Goal: Task Accomplishment & Management: Manage account settings

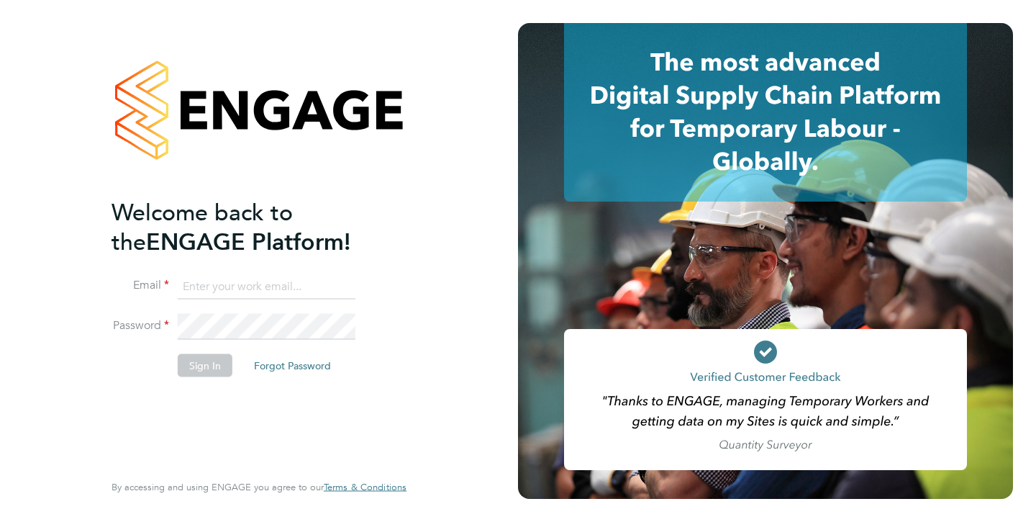
type input "sharka.begum@googlemail.com"
click at [211, 370] on button "Sign In" at bounding box center [205, 364] width 55 height 23
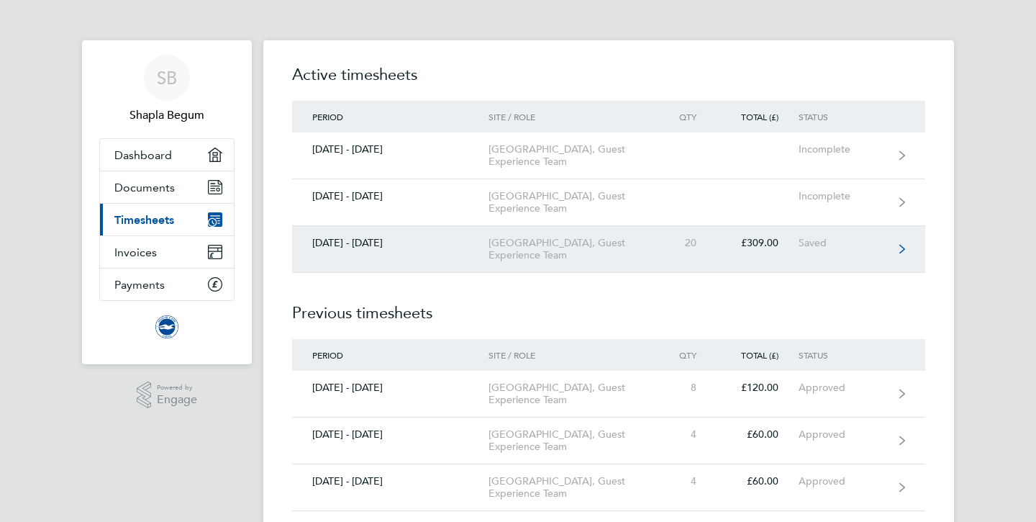
click at [356, 249] on div "[DATE] - [DATE]" at bounding box center [390, 243] width 196 height 12
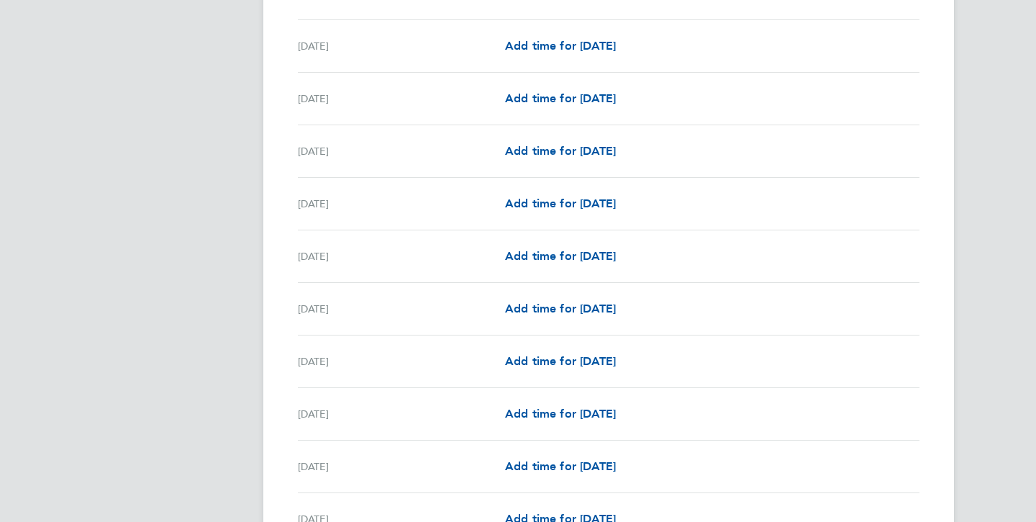
scroll to position [1645, 0]
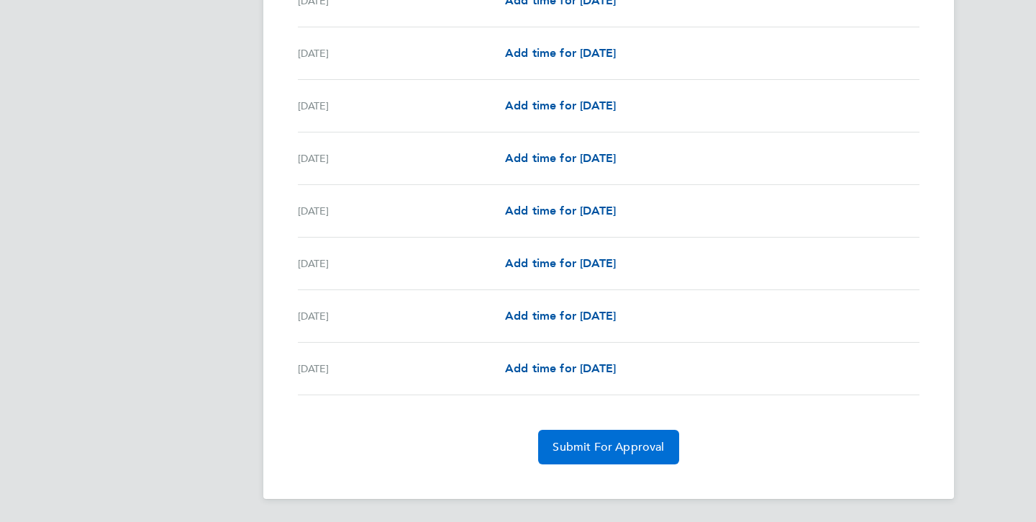
click at [609, 448] on span "Submit For Approval" at bounding box center [609, 447] width 112 height 14
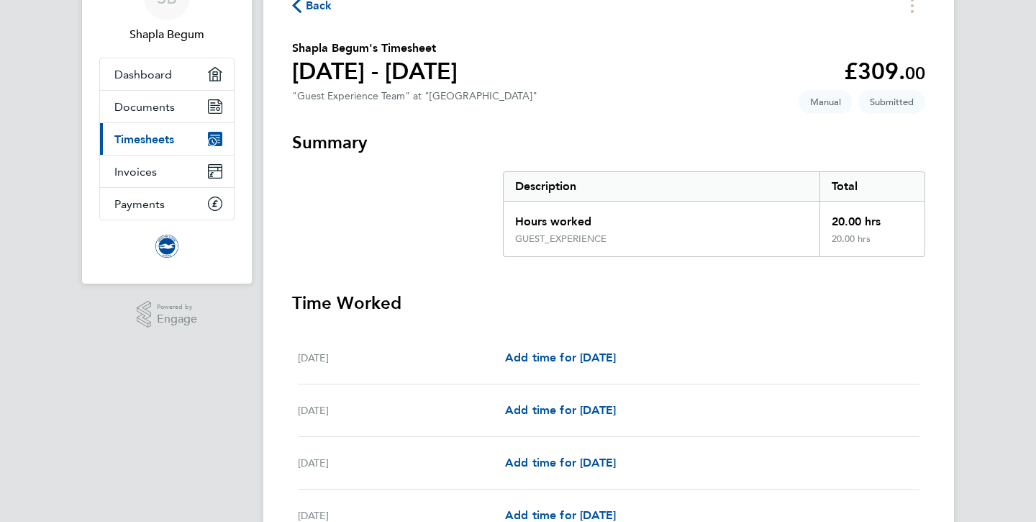
scroll to position [0, 0]
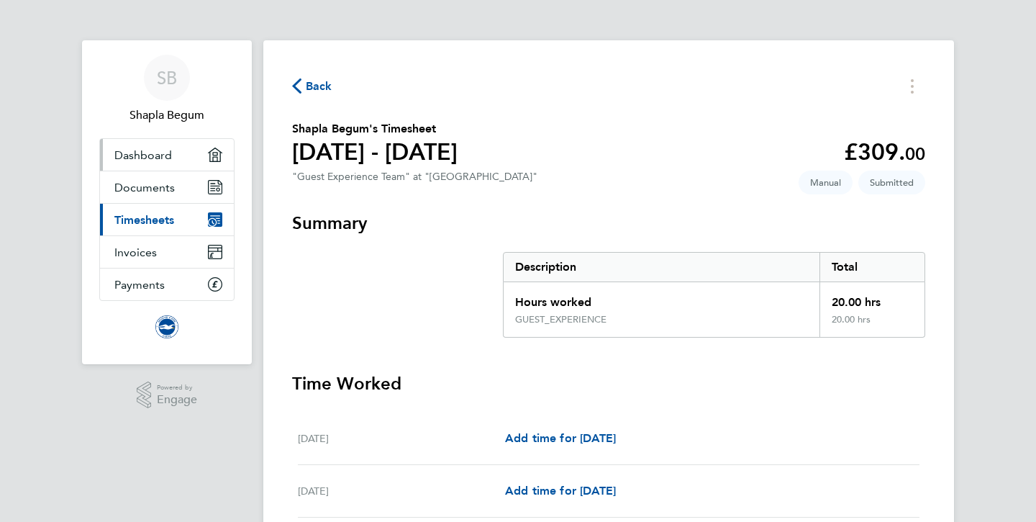
click at [188, 162] on link "Dashboard" at bounding box center [167, 155] width 134 height 32
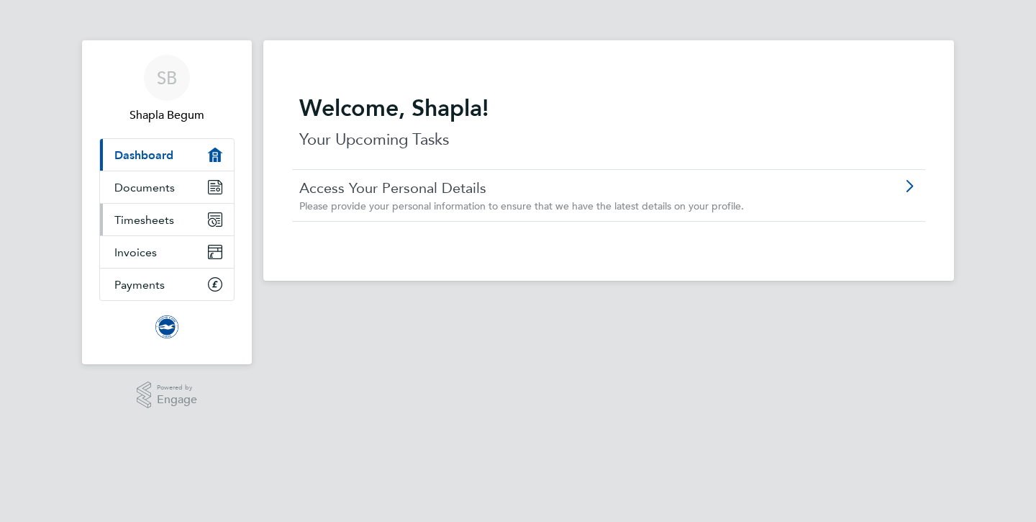
click at [189, 214] on link "Timesheets" at bounding box center [167, 220] width 134 height 32
